Goal: Information Seeking & Learning: Learn about a topic

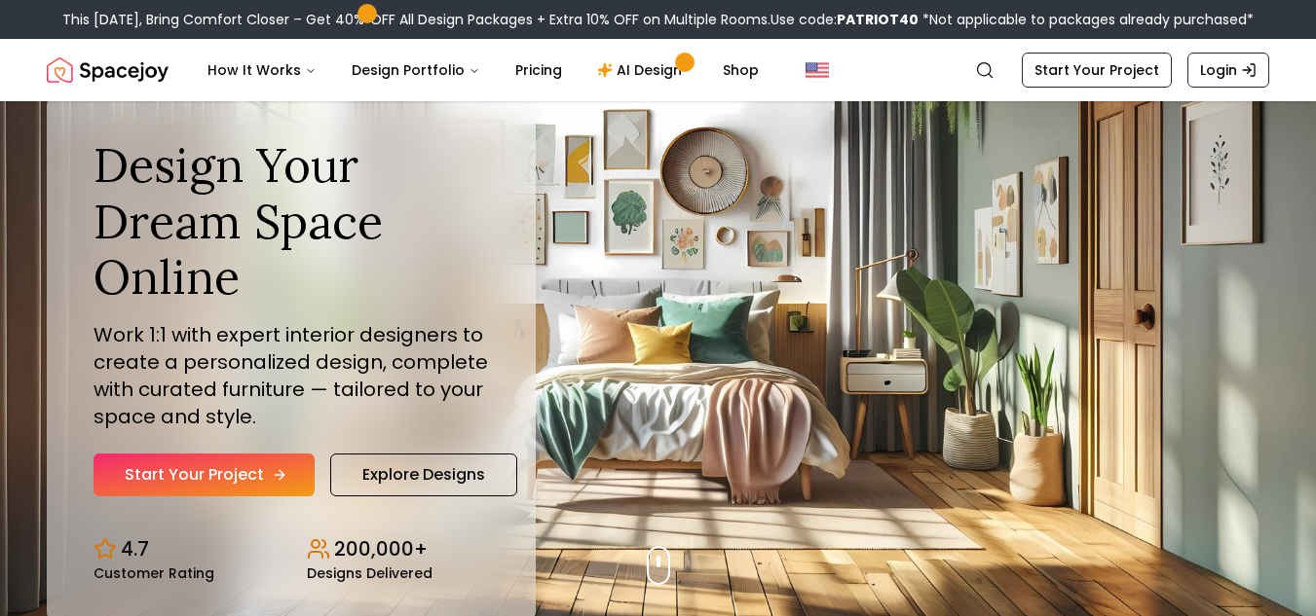
click at [276, 472] on icon "Hero section" at bounding box center [280, 475] width 16 height 16
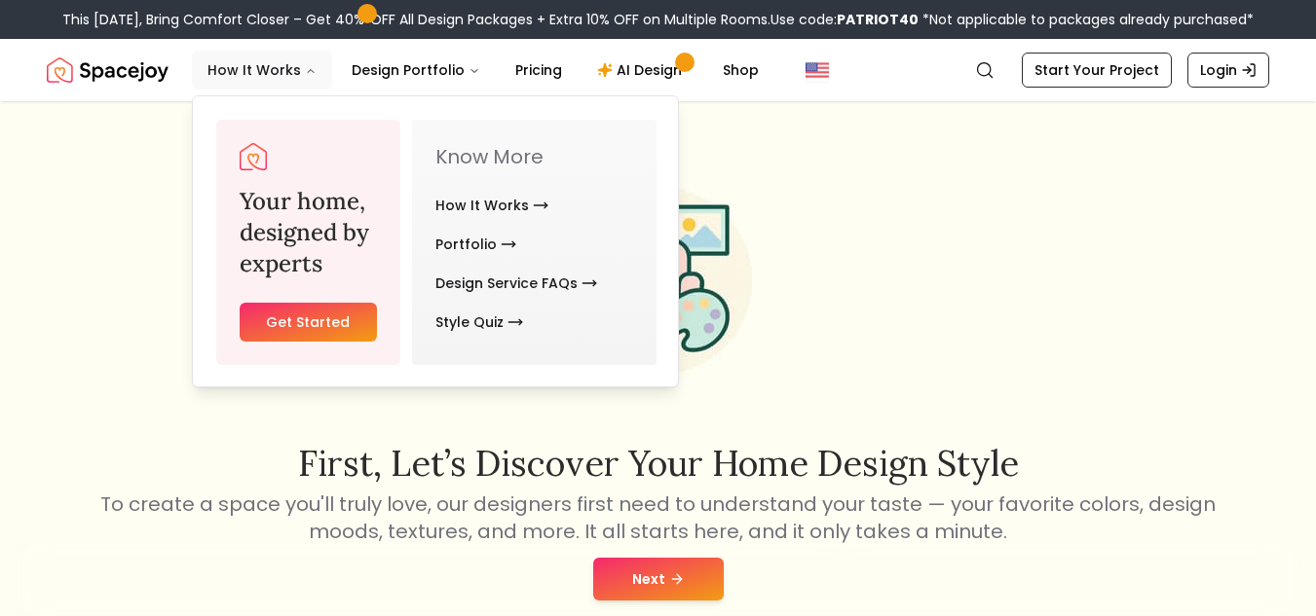
click at [250, 64] on button "How It Works" at bounding box center [262, 70] width 140 height 39
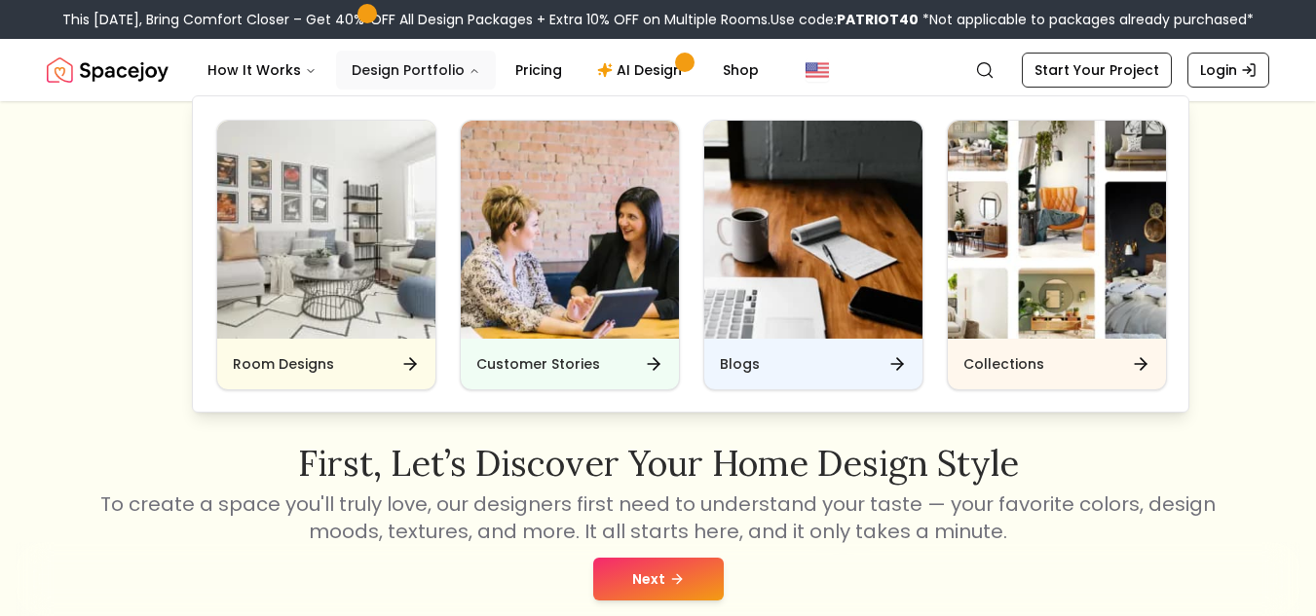
click at [372, 70] on button "Design Portfolio" at bounding box center [416, 70] width 160 height 39
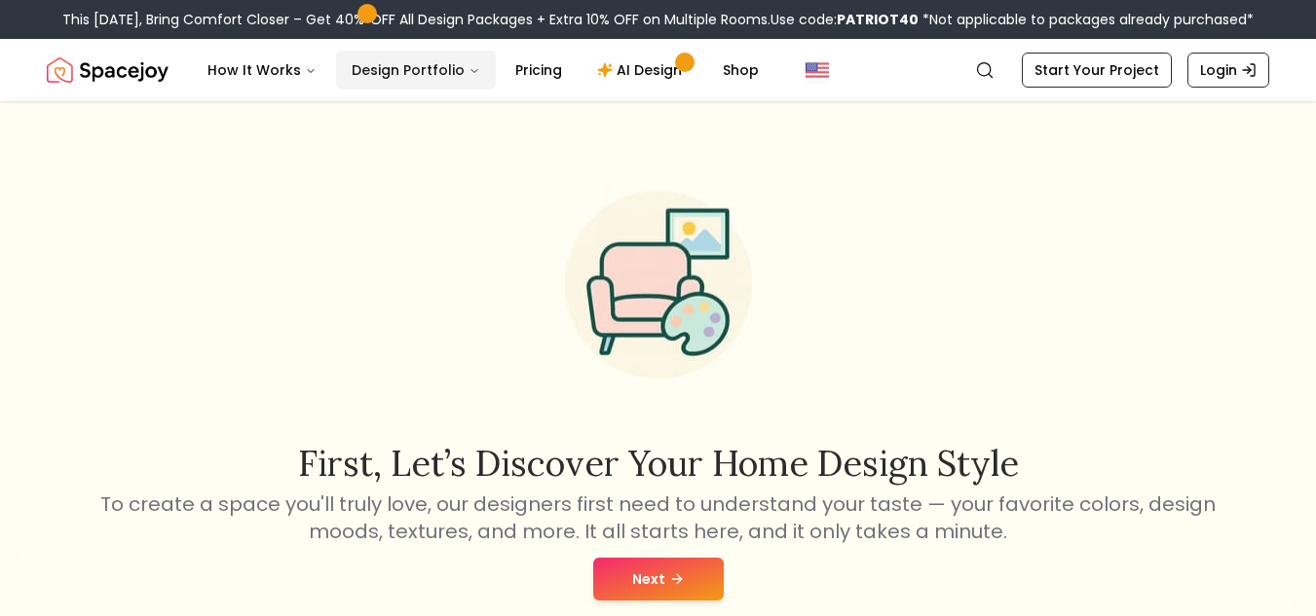
click at [360, 68] on button "Design Portfolio" at bounding box center [416, 70] width 160 height 39
